Goal: Check status: Check status

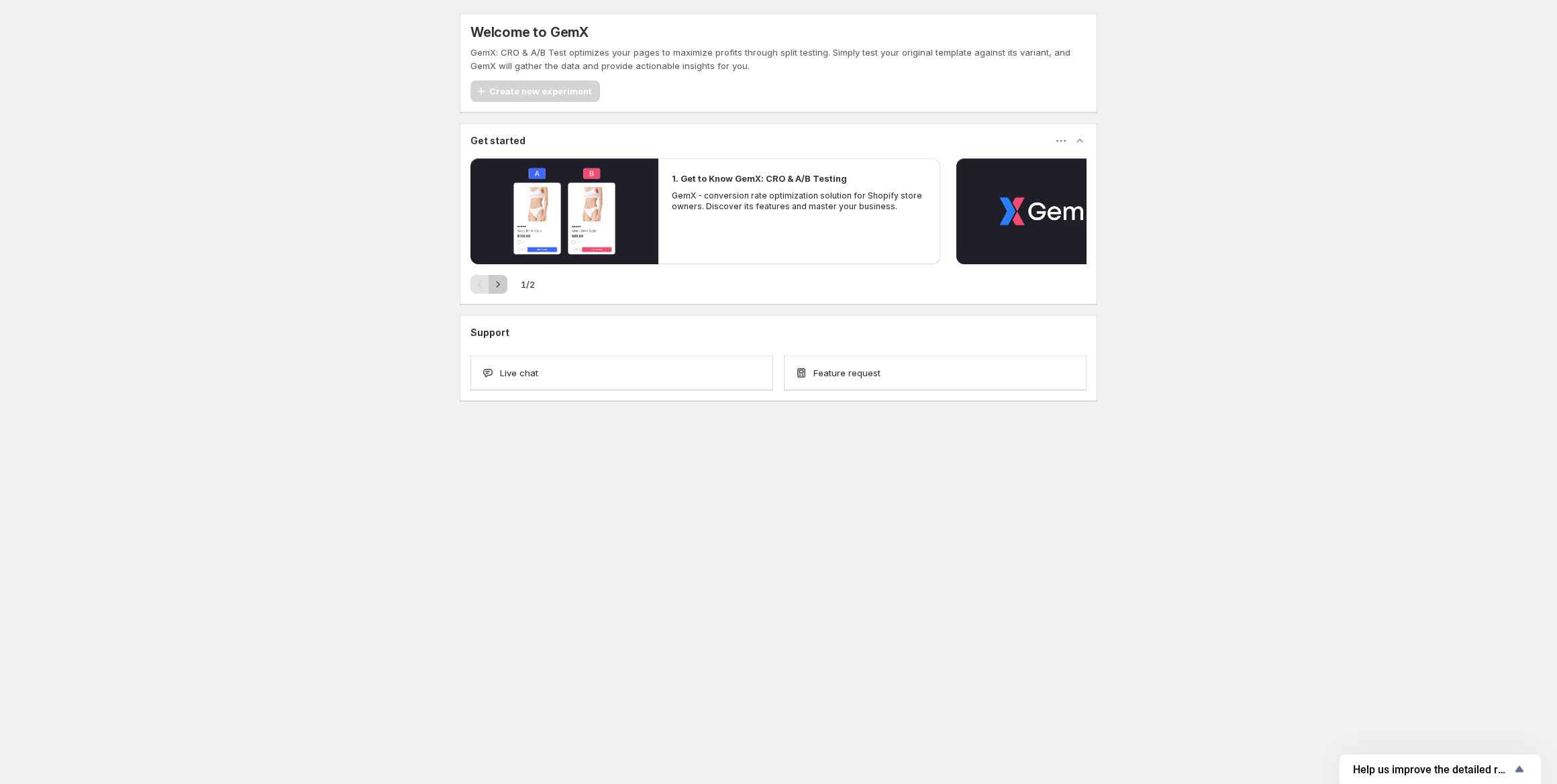
click at [501, 281] on icon "button" at bounding box center [498, 284] width 13 height 13
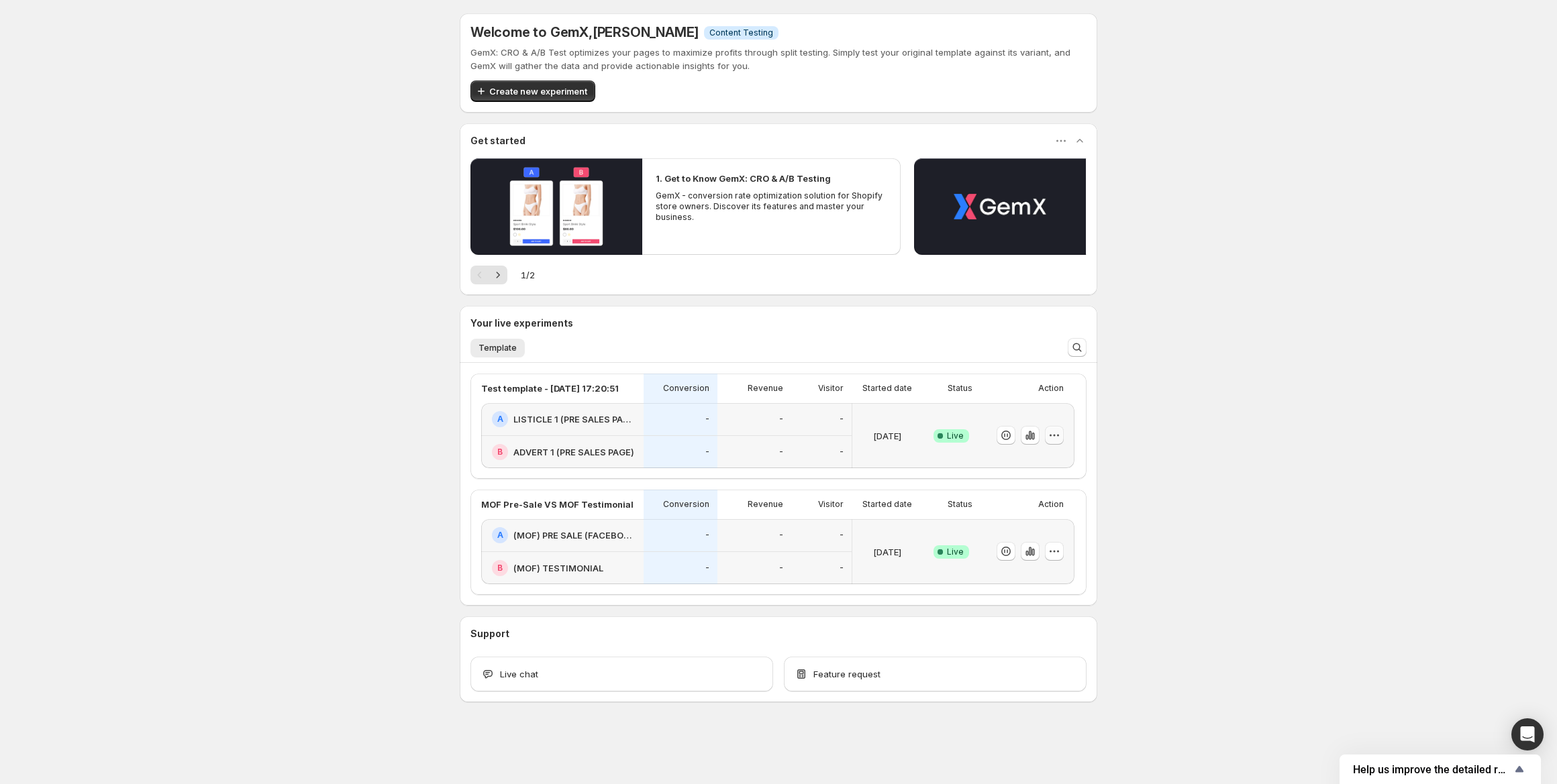
click at [1056, 440] on icon "button" at bounding box center [1055, 435] width 13 height 13
click at [1034, 438] on icon "button" at bounding box center [1033, 436] width 3 height 7
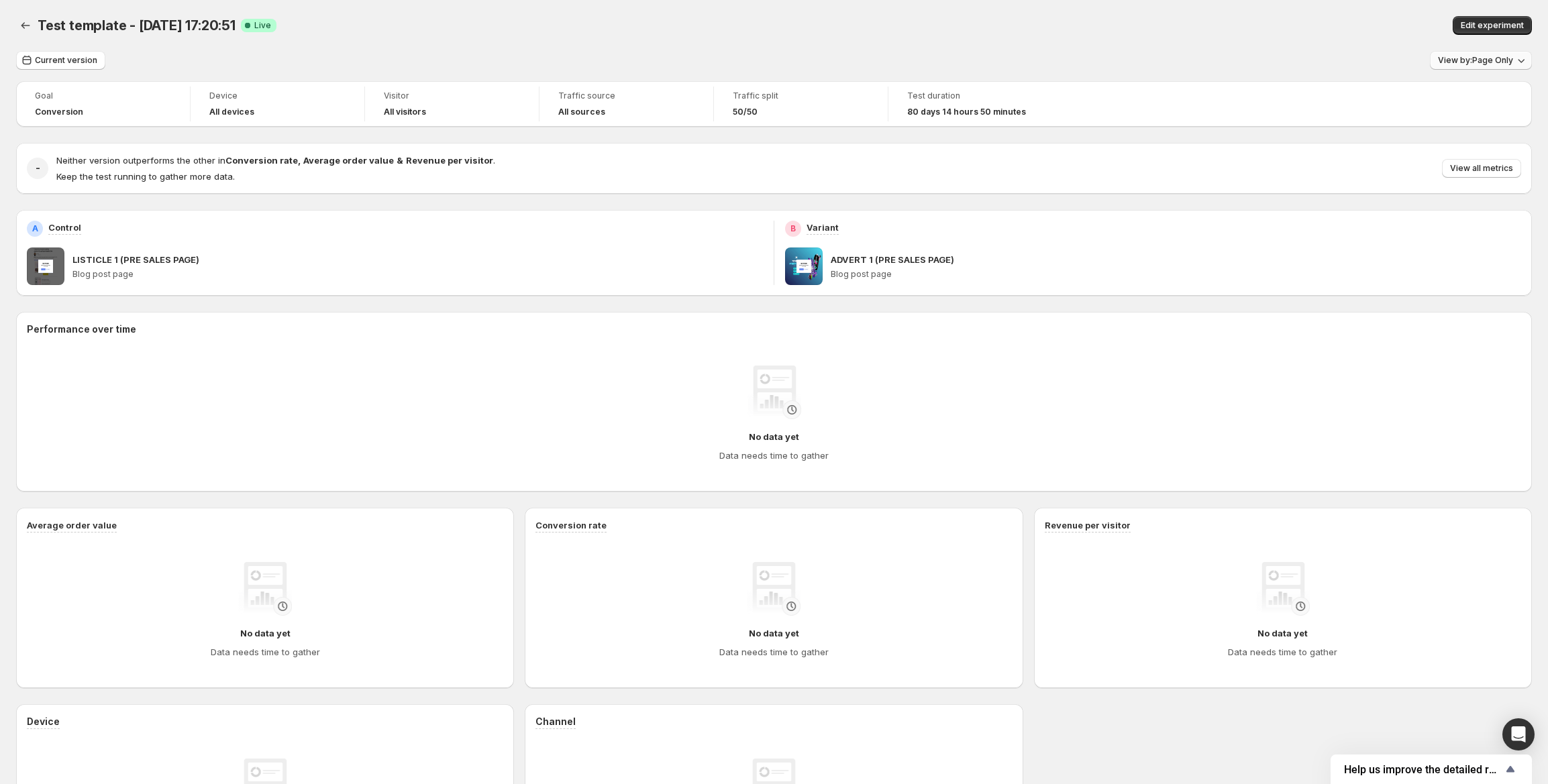
click at [1455, 59] on span "View by: Page Only" at bounding box center [1475, 60] width 75 height 10
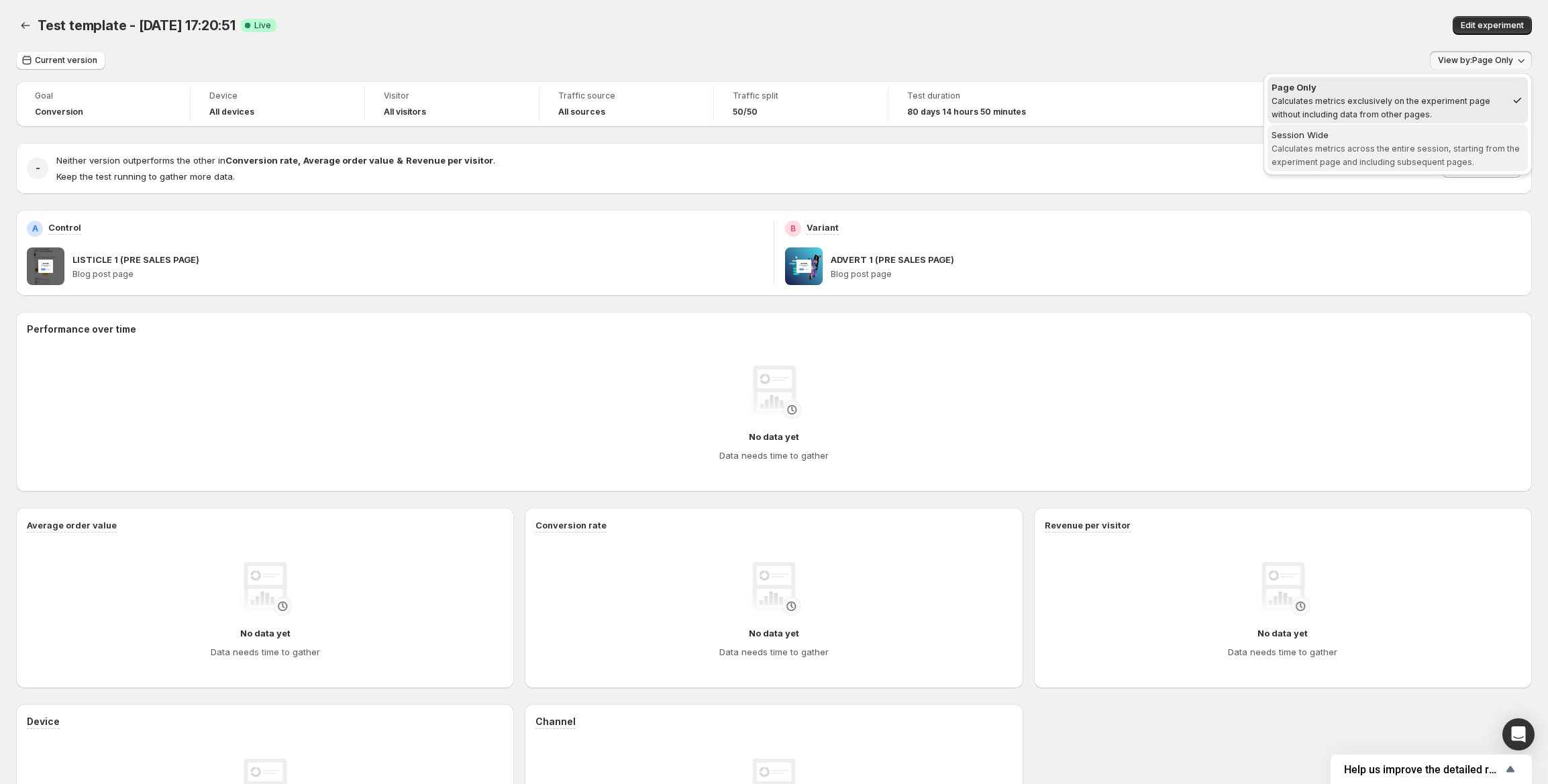
click at [1420, 136] on div "Session Wide" at bounding box center [1398, 135] width 252 height 13
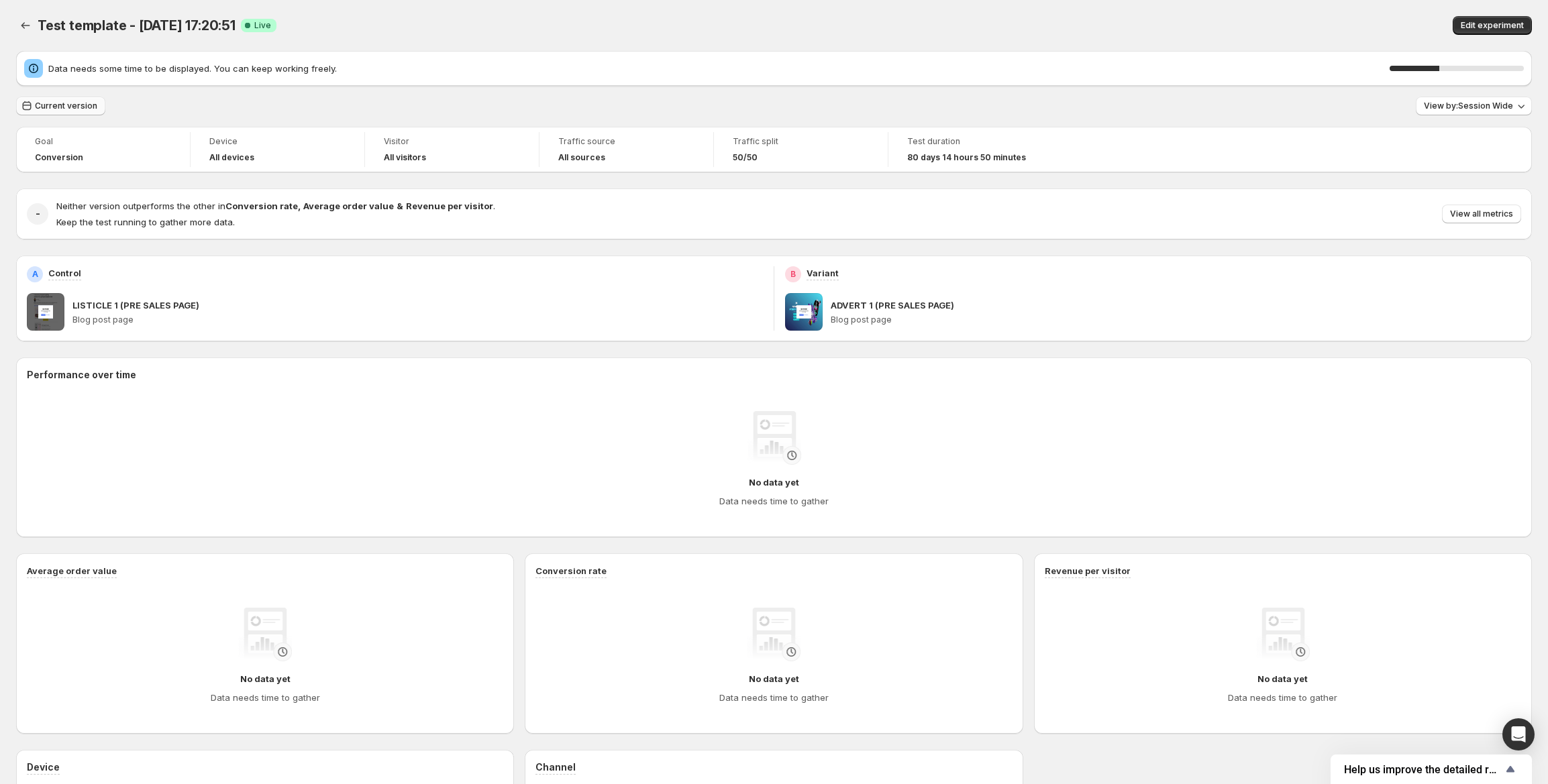
click at [79, 105] on span "Current version" at bounding box center [66, 106] width 62 height 10
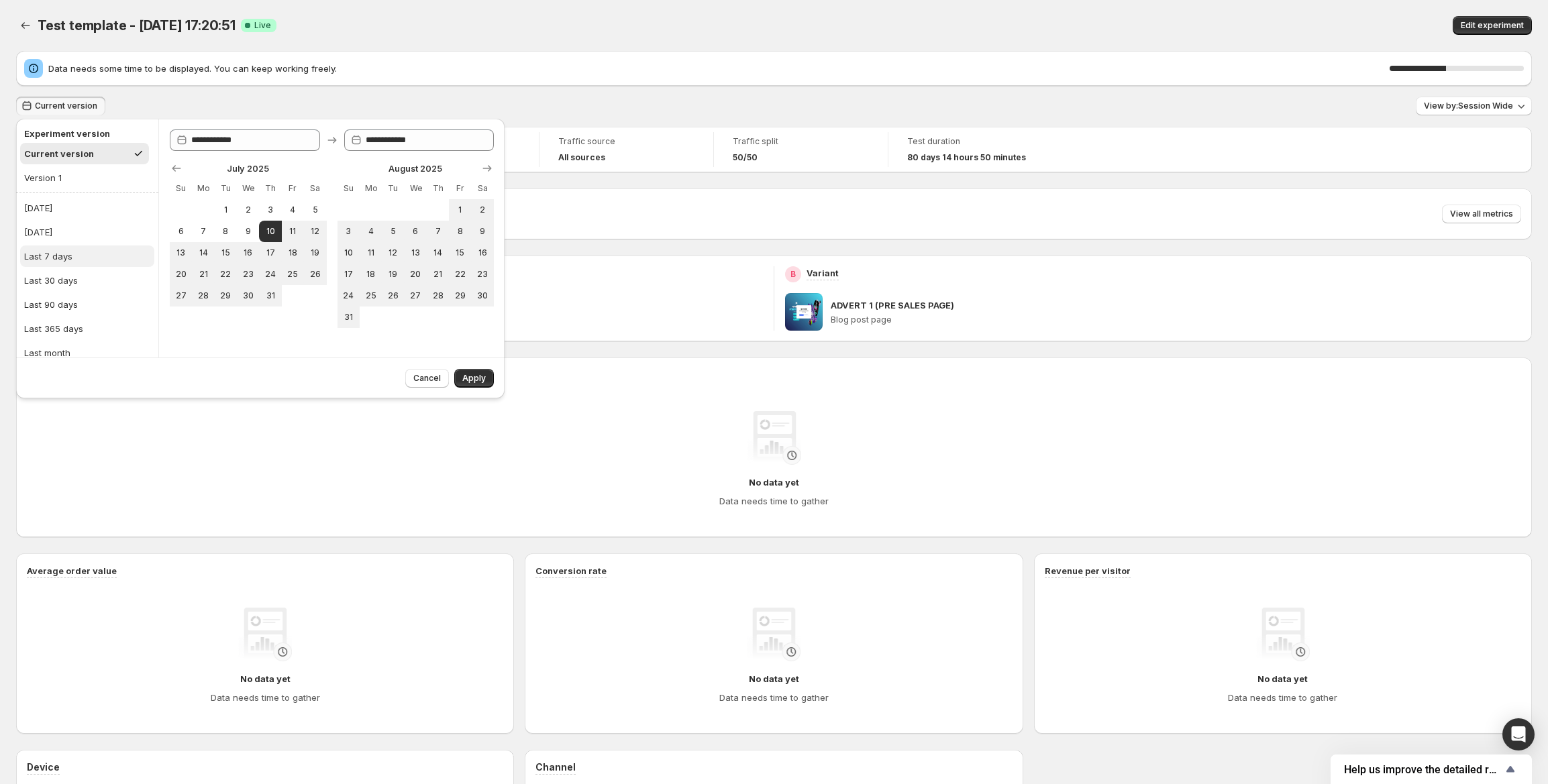
click at [52, 258] on div "Last 7 days" at bounding box center [48, 256] width 48 height 13
type input "**********"
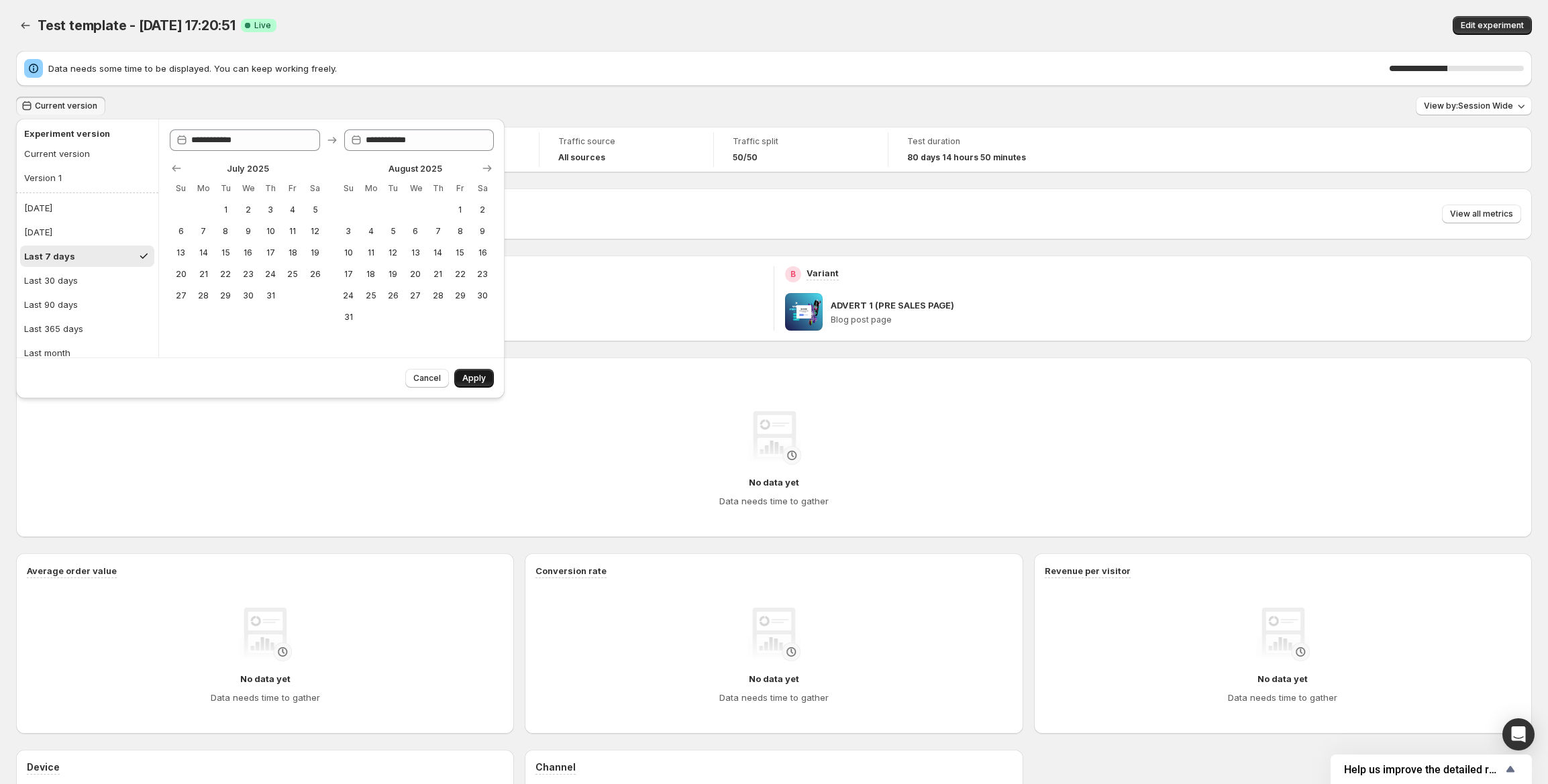
click at [491, 382] on button "Apply" at bounding box center [473, 378] width 39 height 19
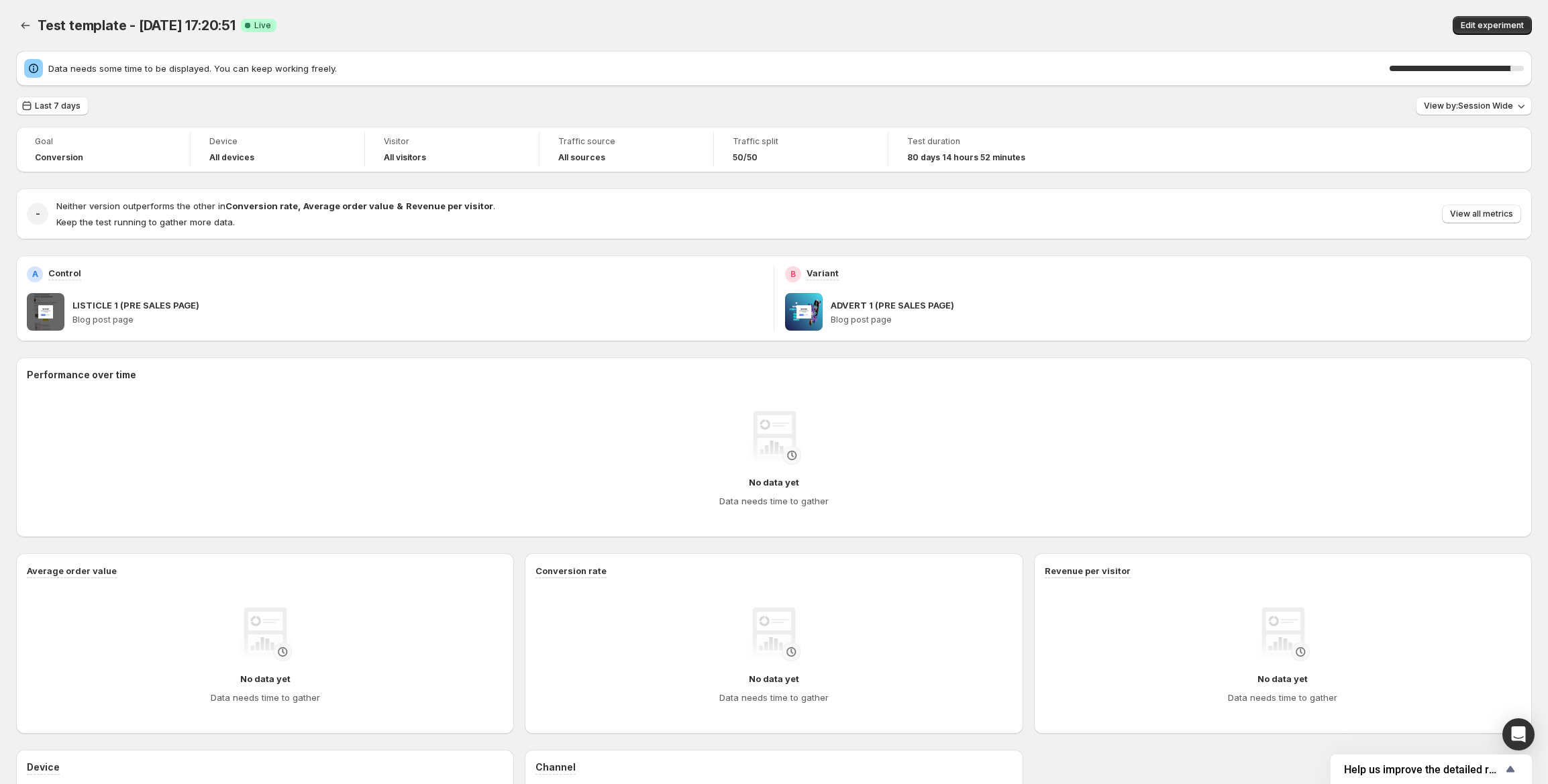
click at [389, 291] on div "A Control LISTICLE 1 (PRE SALES PAGE) Blog post page" at bounding box center [395, 298] width 736 height 65
click at [484, 94] on div "Data needs some time to be displayed. You can keep working freely. 90 % Last 7 …" at bounding box center [774, 491] width 1516 height 880
click at [387, 256] on div "A Control LISTICLE 1 (PRE SALES PAGE) Blog post page" at bounding box center [395, 299] width 758 height 86
